Goal: Check status: Check status

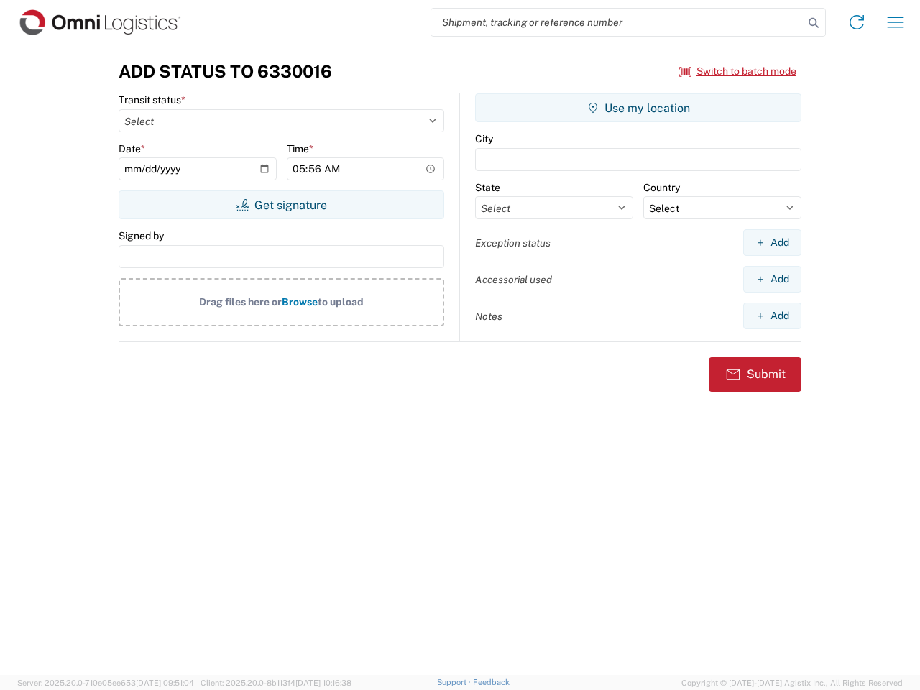
click at [617, 22] on input "search" at bounding box center [617, 22] width 372 height 27
click at [813, 23] on icon at bounding box center [813, 23] width 20 height 20
click at [857, 22] on icon at bounding box center [856, 22] width 23 height 23
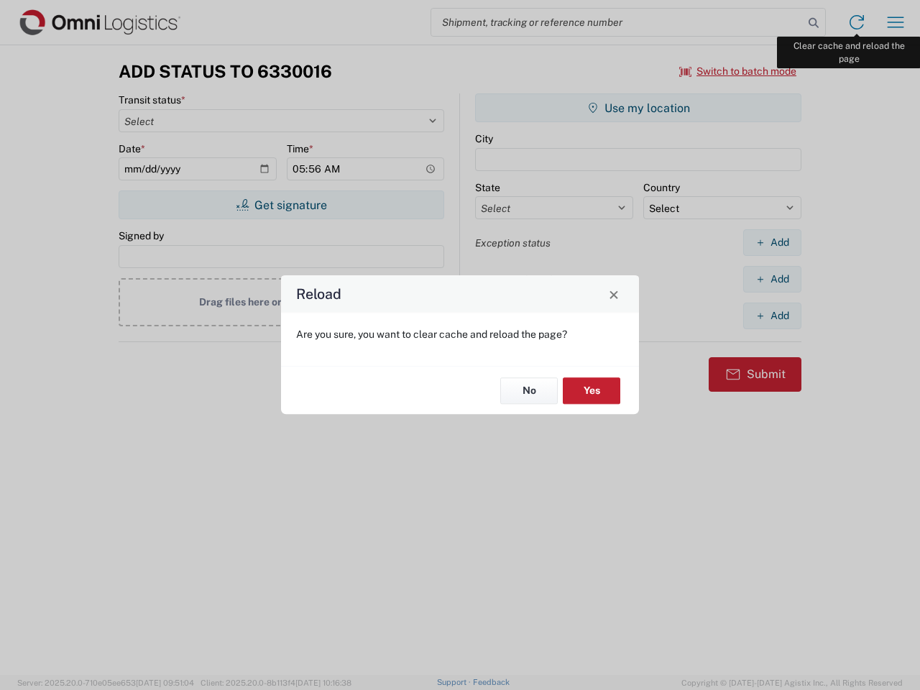
click at [895, 22] on div "Reload Are you sure, you want to clear cache and reload the page? No Yes" at bounding box center [460, 345] width 920 height 690
click at [738, 71] on div "Reload Are you sure, you want to clear cache and reload the page? No Yes" at bounding box center [460, 345] width 920 height 690
click at [281, 205] on div "Reload Are you sure, you want to clear cache and reload the page? No Yes" at bounding box center [460, 345] width 920 height 690
click at [638, 108] on div "Reload Are you sure, you want to clear cache and reload the page? No Yes" at bounding box center [460, 345] width 920 height 690
click at [772, 242] on div "Reload Are you sure, you want to clear cache and reload the page? No Yes" at bounding box center [460, 345] width 920 height 690
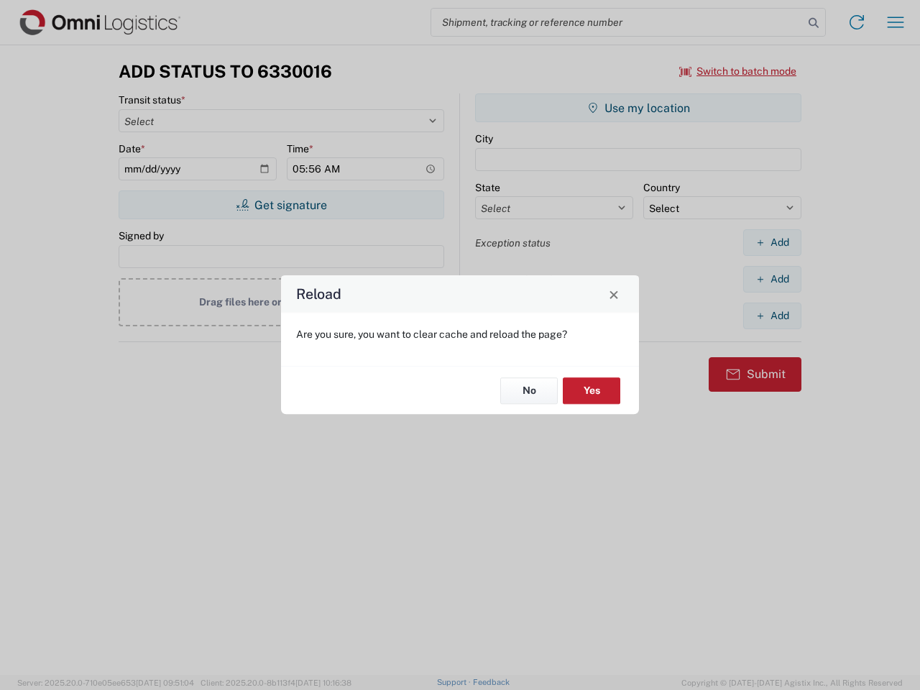
click at [772, 279] on div "Reload Are you sure, you want to clear cache and reload the page? No Yes" at bounding box center [460, 345] width 920 height 690
click at [772, 315] on div "Reload Are you sure, you want to clear cache and reload the page? No Yes" at bounding box center [460, 345] width 920 height 690
